Goal: Task Accomplishment & Management: Use online tool/utility

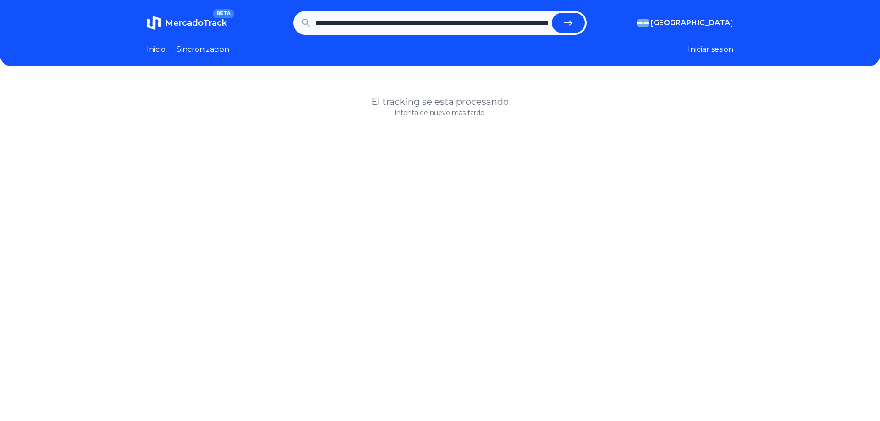
scroll to position [0, 244]
click at [567, 23] on icon "submit" at bounding box center [568, 22] width 8 height 5
type input "**********"
click at [182, 25] on span "MercadoTrack" at bounding box center [196, 23] width 62 height 10
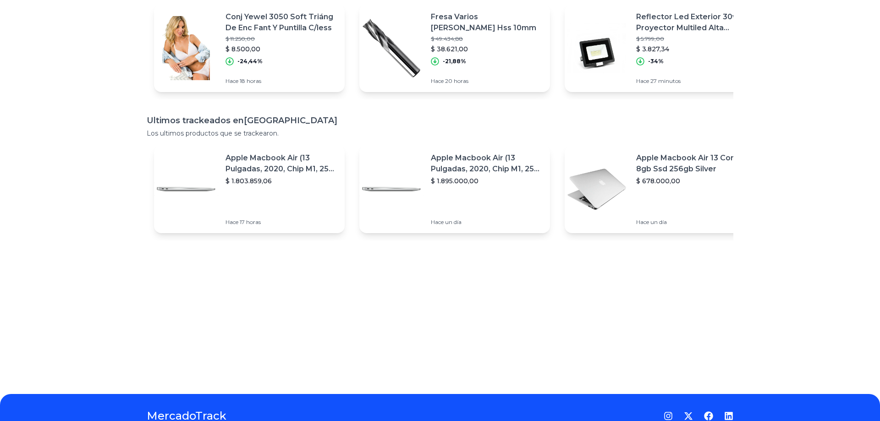
scroll to position [165, 0]
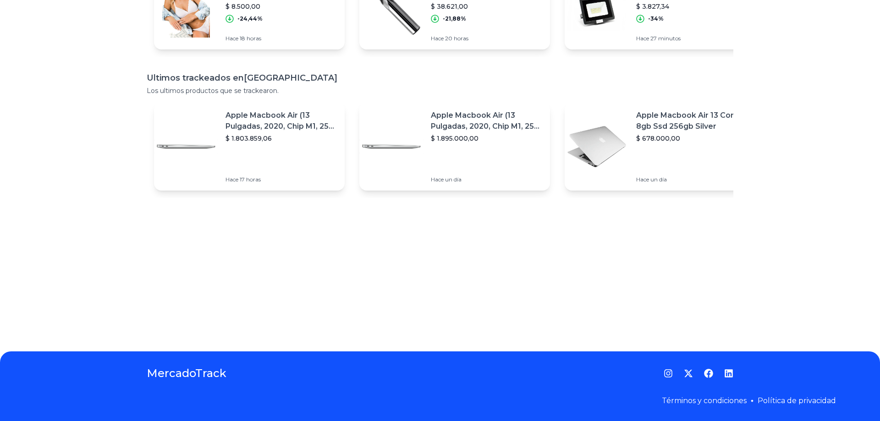
click at [287, 121] on p "Apple Macbook Air (13 Pulgadas, 2020, Chip M1, 256 Gb De Ssd, 8 Gb De Ram) - Pl…" at bounding box center [281, 121] width 112 height 22
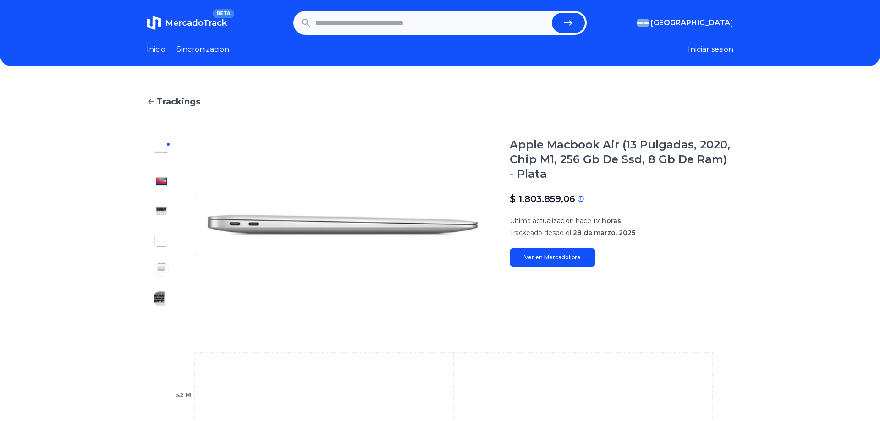
click at [188, 23] on span "MercadoTrack" at bounding box center [196, 23] width 62 height 10
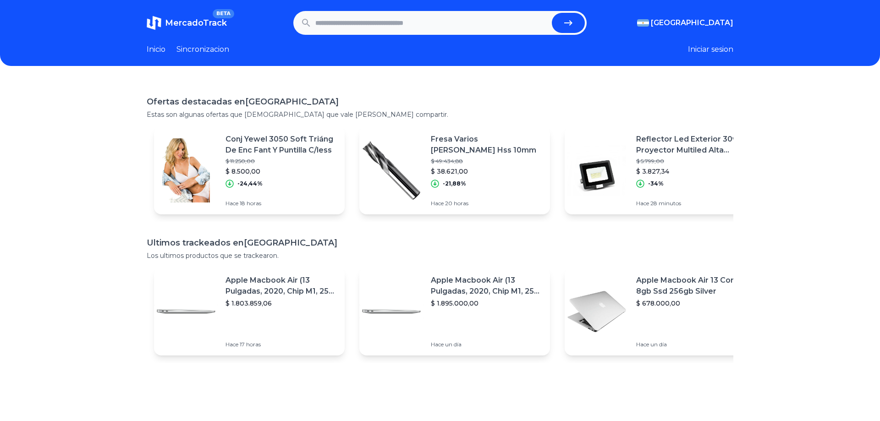
click at [152, 49] on link "Inicio" at bounding box center [156, 49] width 19 height 11
click at [203, 49] on link "Sincronizacion" at bounding box center [202, 49] width 53 height 11
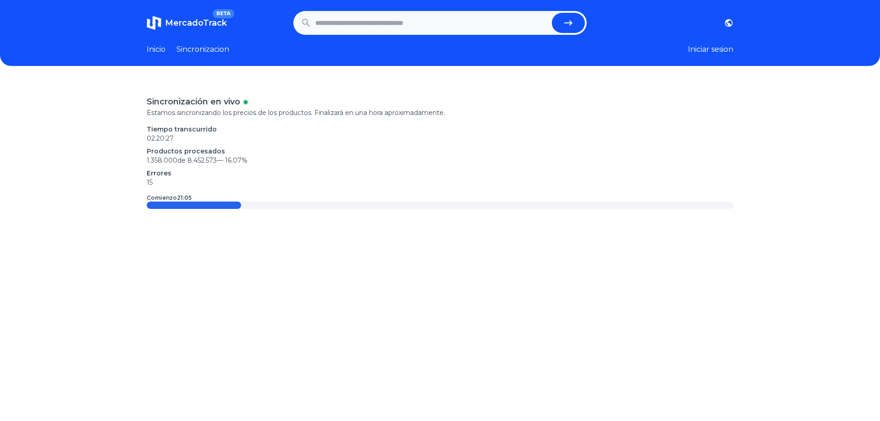
click at [192, 208] on div at bounding box center [194, 205] width 94 height 7
click at [161, 179] on p "15" at bounding box center [440, 182] width 587 height 9
